Goal: Task Accomplishment & Management: Manage account settings

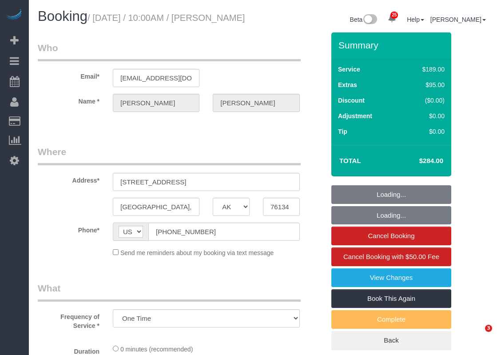
select select "[GEOGRAPHIC_DATA]"
select select "object:887"
select select "3"
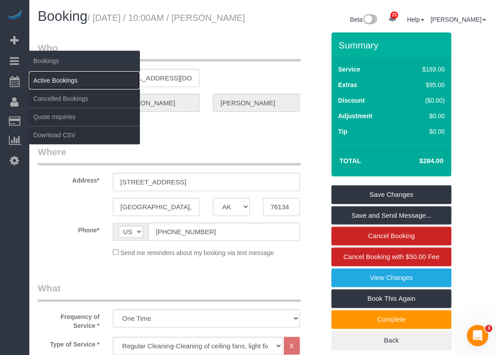
click at [46, 75] on link "Active Bookings" at bounding box center [84, 81] width 111 height 18
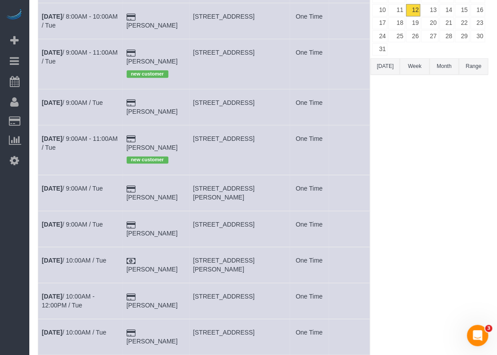
scroll to position [133, 0]
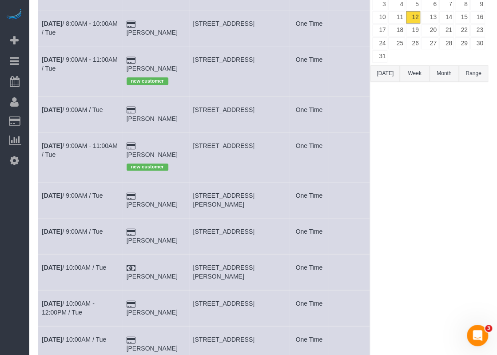
click at [75, 132] on td "[DATE] 9:00AM - 11:00AM / Tue" at bounding box center [80, 157] width 85 height 50
click at [76, 132] on td "[DATE] 9:00AM - 11:00AM / Tue" at bounding box center [80, 157] width 85 height 50
click at [75, 142] on link "[DATE] 9:00AM - 11:00AM / Tue" at bounding box center [80, 150] width 76 height 16
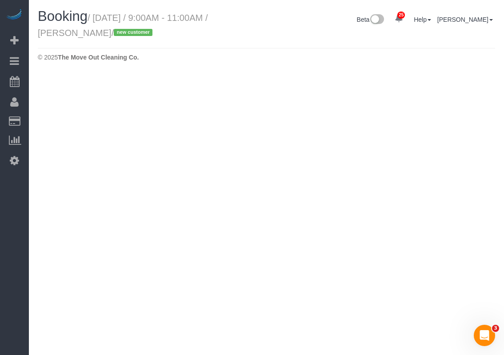
select select "[GEOGRAPHIC_DATA]"
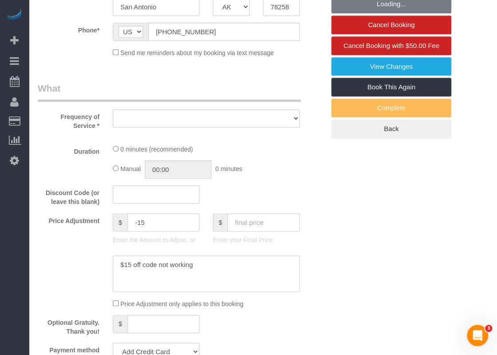
select select "object:1681"
select select "string:fspay-ef0d931c-d857-4ddb-9738-8b502ad1dc61"
select select "3"
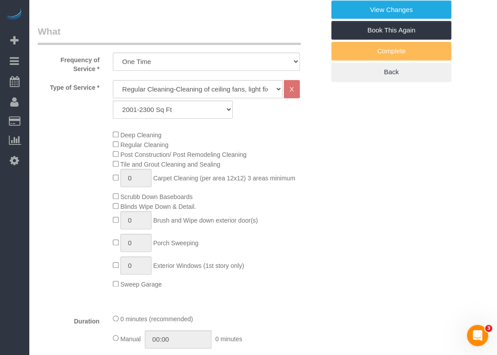
select select "object:1768"
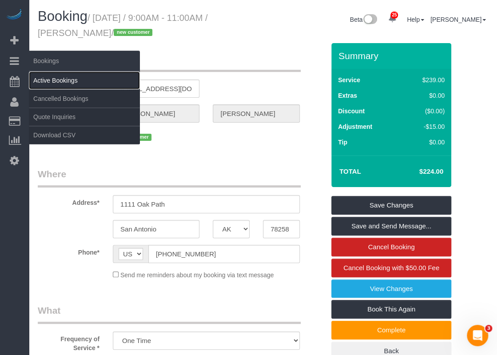
click at [40, 75] on link "Active Bookings" at bounding box center [84, 81] width 111 height 18
